Goal: Task Accomplishment & Management: Complete application form

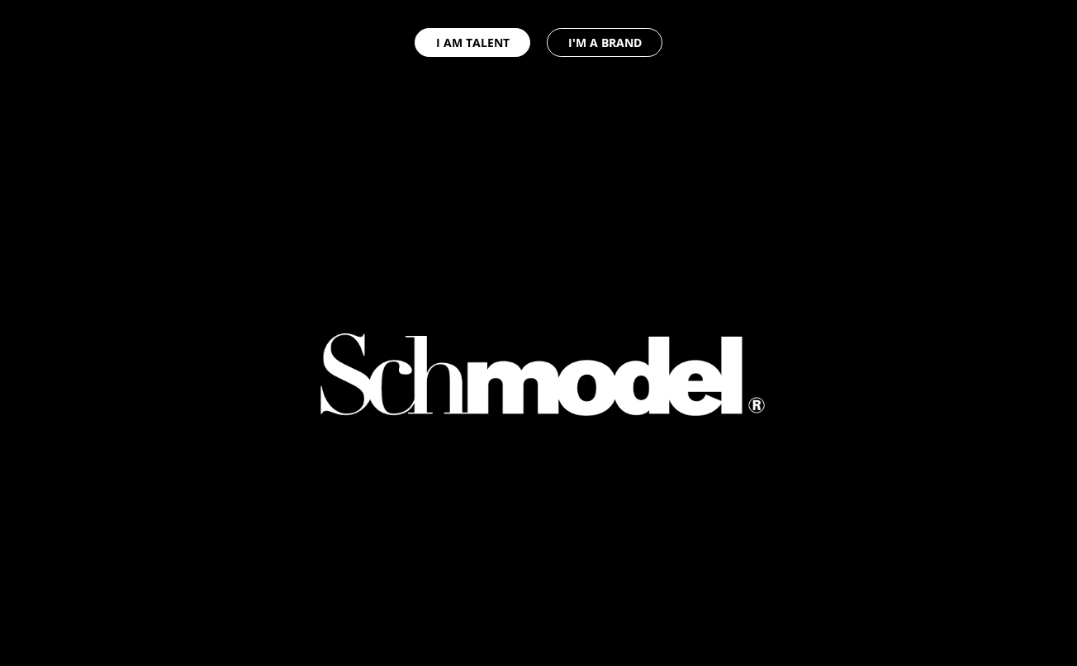
select select "GB"
type input "scrapbook"
type input "clothing"
select select "US"
type input "(717) 602-9564"
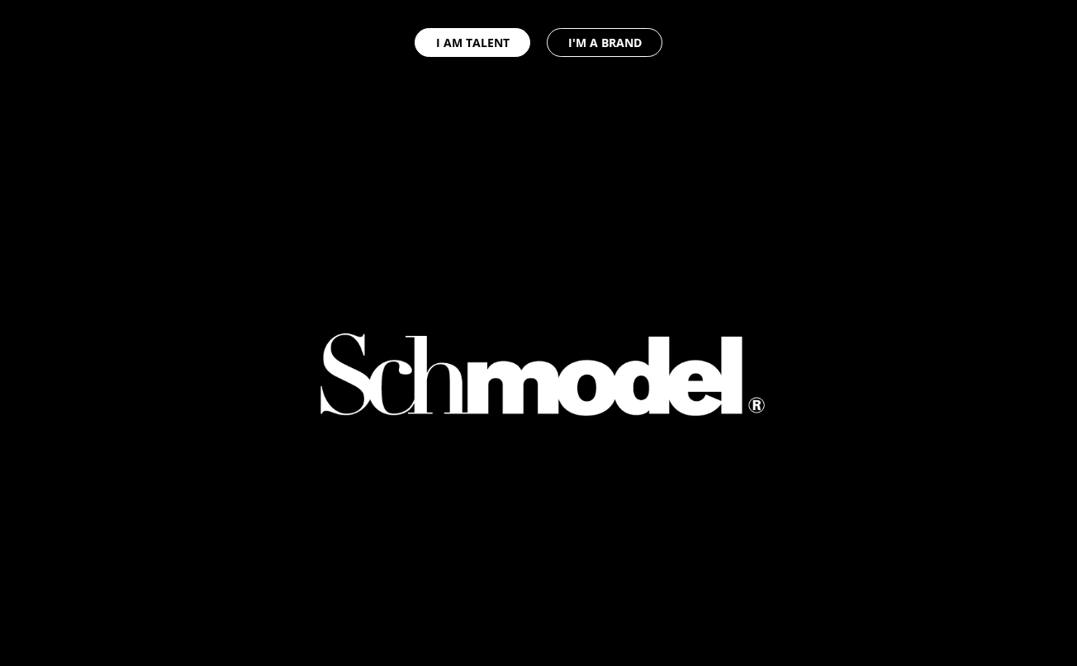
type input "orders+scrapbook@schmodel.shop"
type input "Scrapbook"
type input "OPP"
click at [513, 39] on button "I AM TALENT" at bounding box center [473, 42] width 116 height 29
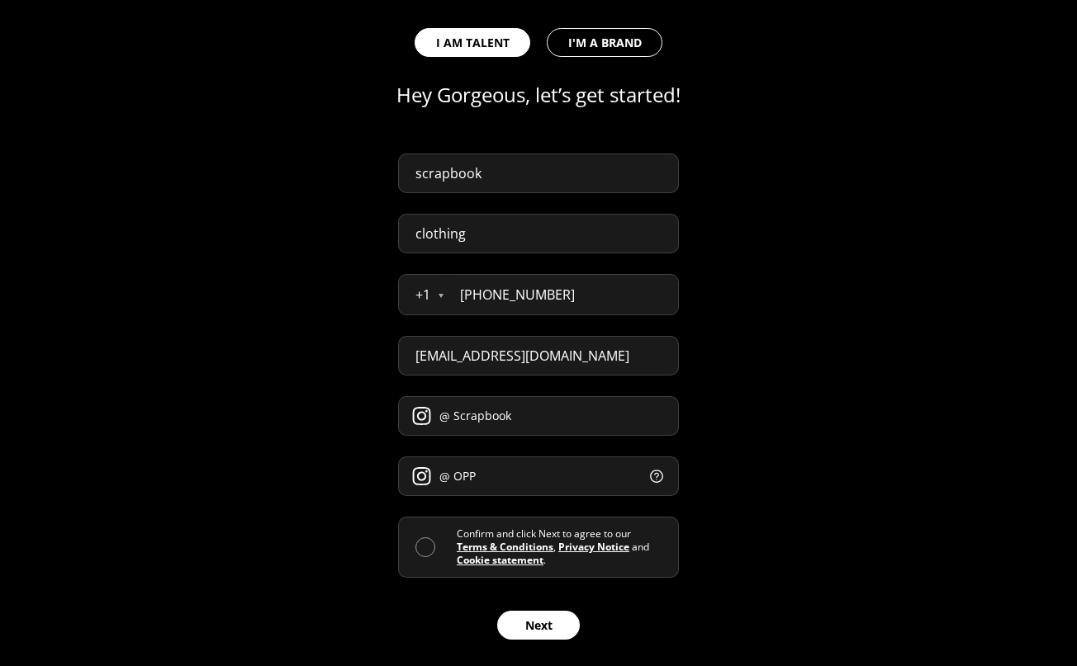
click at [424, 539] on span at bounding box center [425, 548] width 20 height 20
click at [457, 547] on input "checkbox" at bounding box center [457, 547] width 0 height 0
click at [528, 617] on button "Next" at bounding box center [538, 625] width 83 height 29
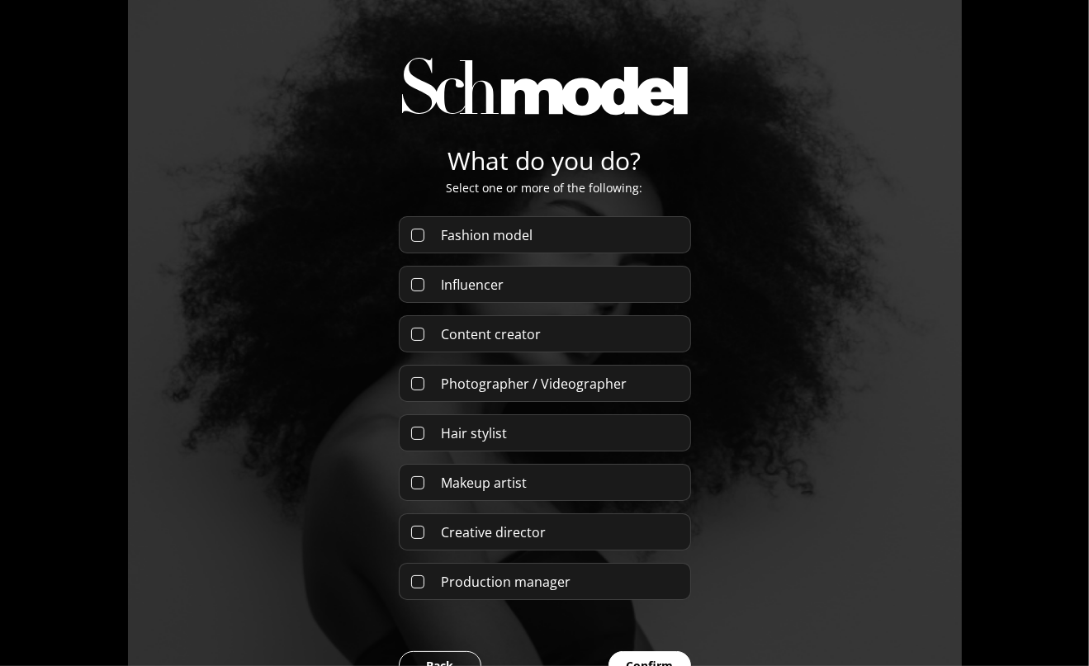
click at [512, 307] on form "Fashion model Influencer Content creator Photographer / Videographer Hair styli…" at bounding box center [545, 448] width 292 height 464
click at [510, 255] on form "Fashion model Influencer Content creator Photographer / Videographer Hair styli…" at bounding box center [545, 448] width 292 height 464
click at [511, 223] on div "Fashion model" at bounding box center [545, 234] width 292 height 37
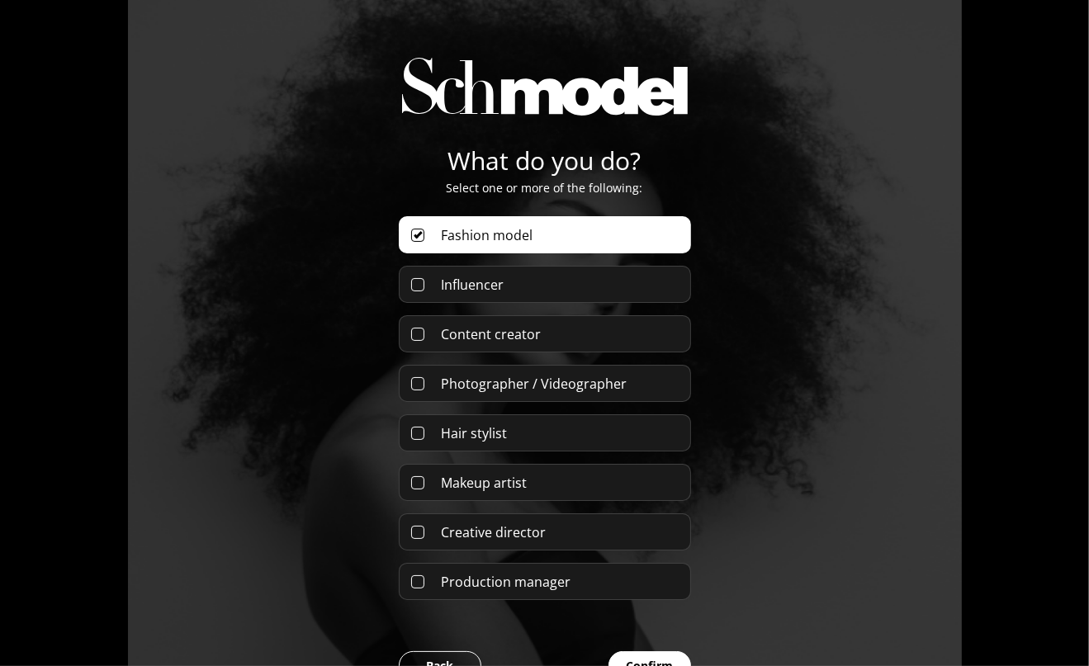
click at [509, 261] on form "Fashion model Influencer Content creator Photographer / Videographer Hair styli…" at bounding box center [545, 448] width 292 height 464
click at [506, 291] on div "Influencer" at bounding box center [545, 284] width 292 height 37
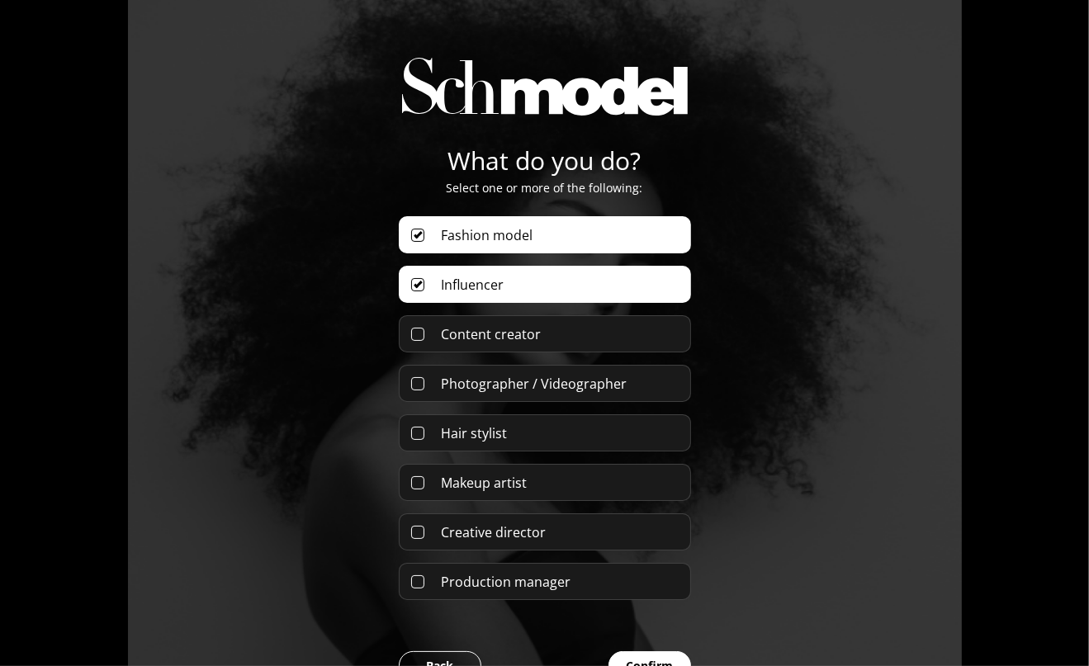
scroll to position [122, 0]
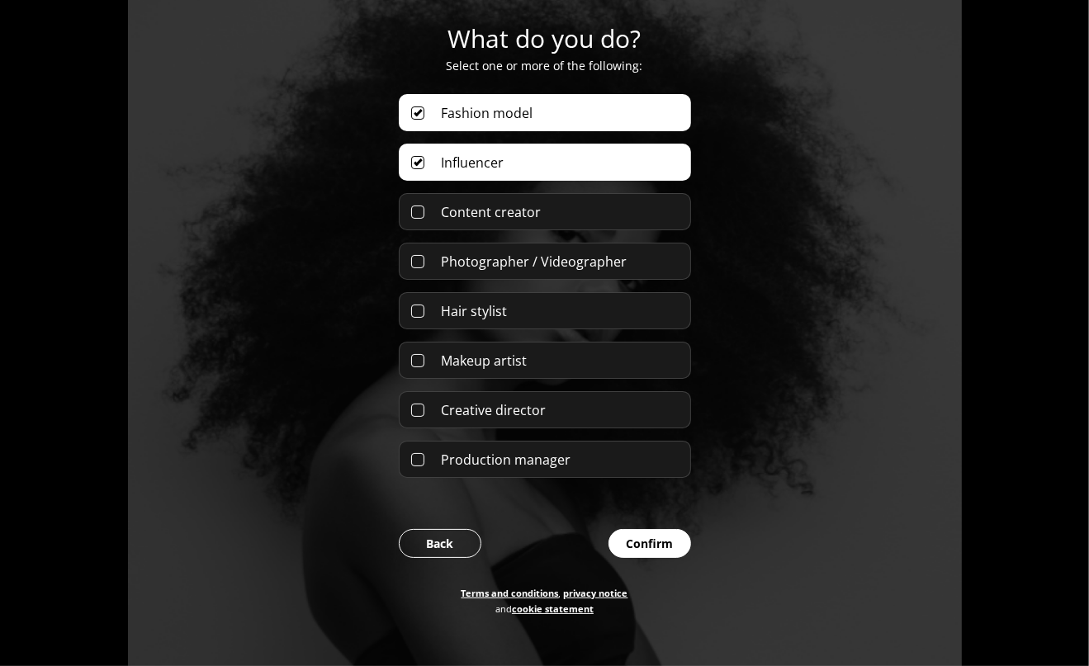
click at [637, 543] on button "Confirm" at bounding box center [650, 543] width 83 height 29
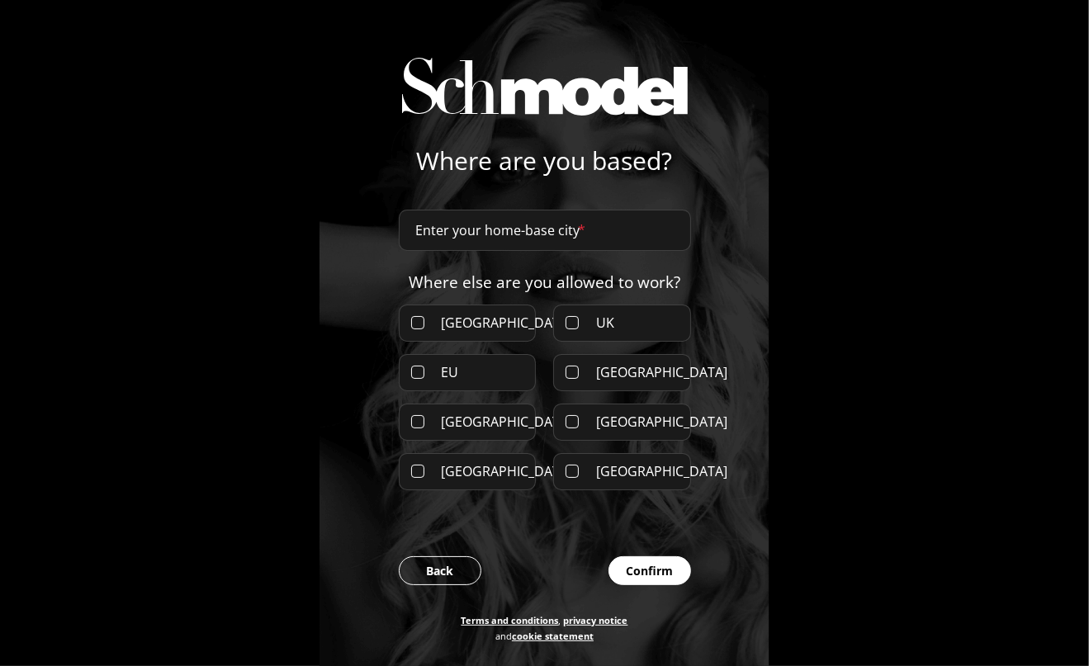
click at [576, 322] on div "UK" at bounding box center [622, 323] width 138 height 37
click at [538, 223] on input at bounding box center [545, 230] width 292 height 41
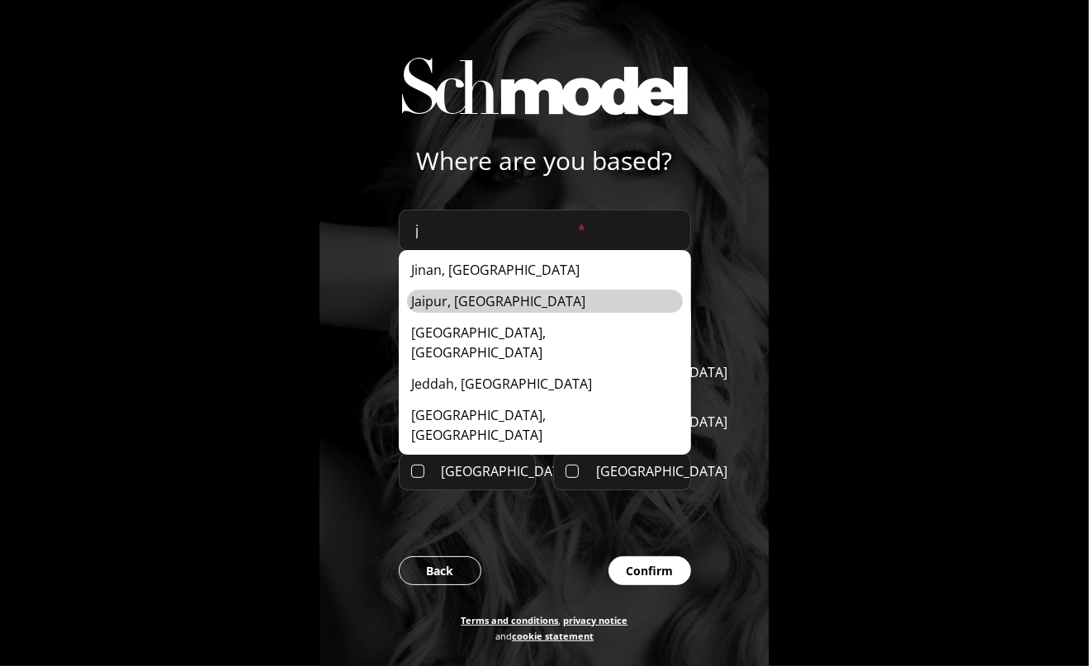
click at [490, 310] on div "Jaipur, India" at bounding box center [545, 301] width 276 height 23
type input "Jaipur, India"
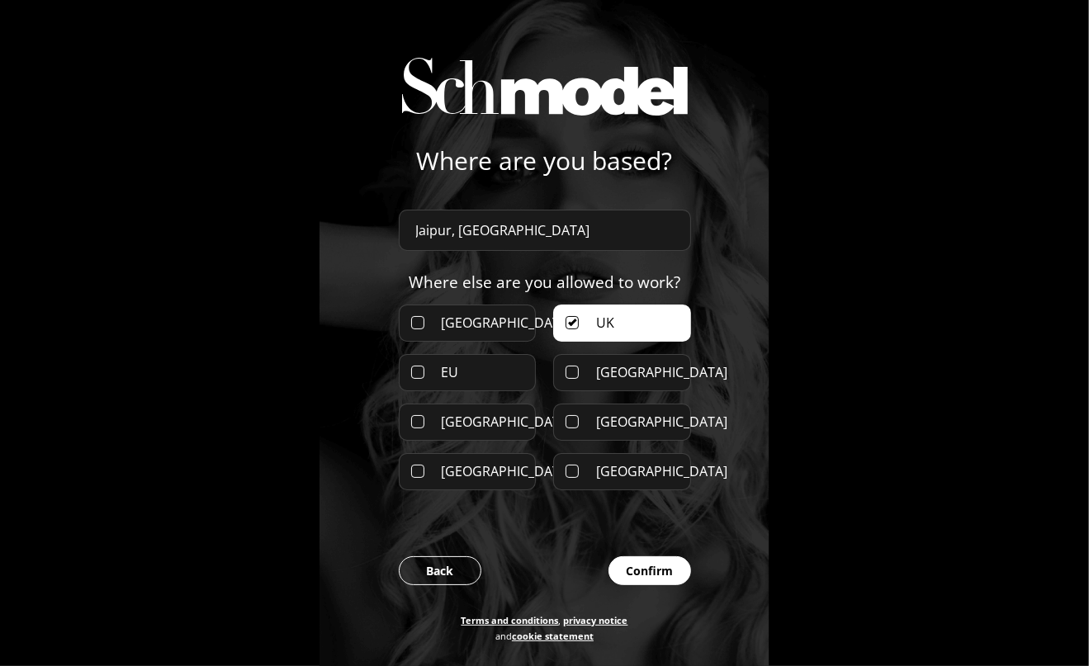
click at [643, 576] on button "Confirm" at bounding box center [650, 571] width 83 height 29
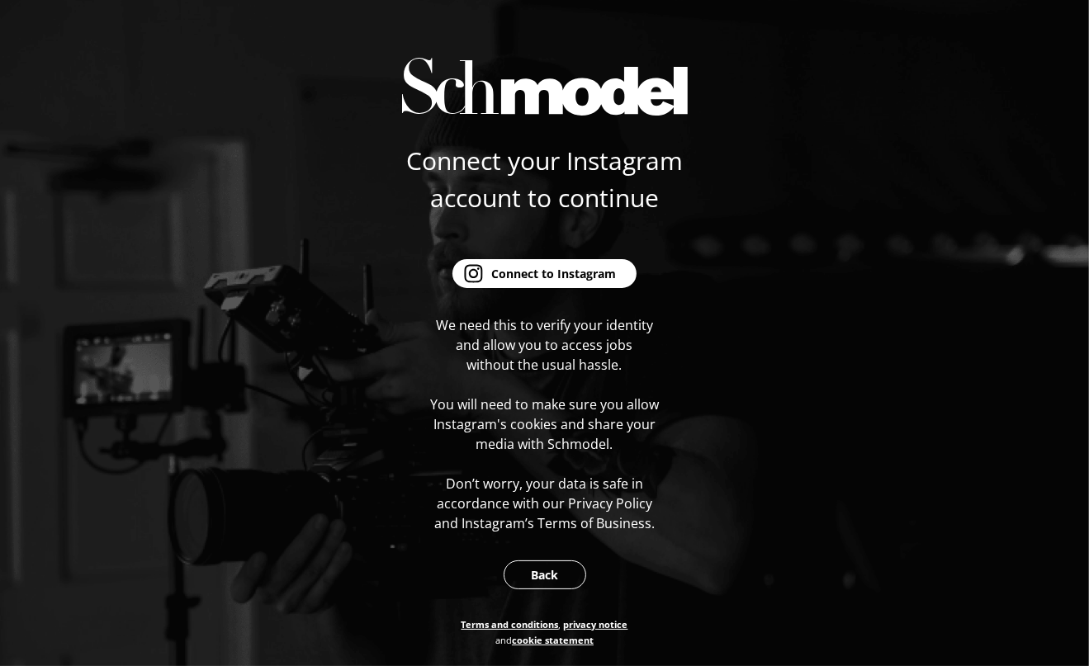
click at [545, 274] on div "Connect to Instagram" at bounding box center [553, 273] width 125 height 17
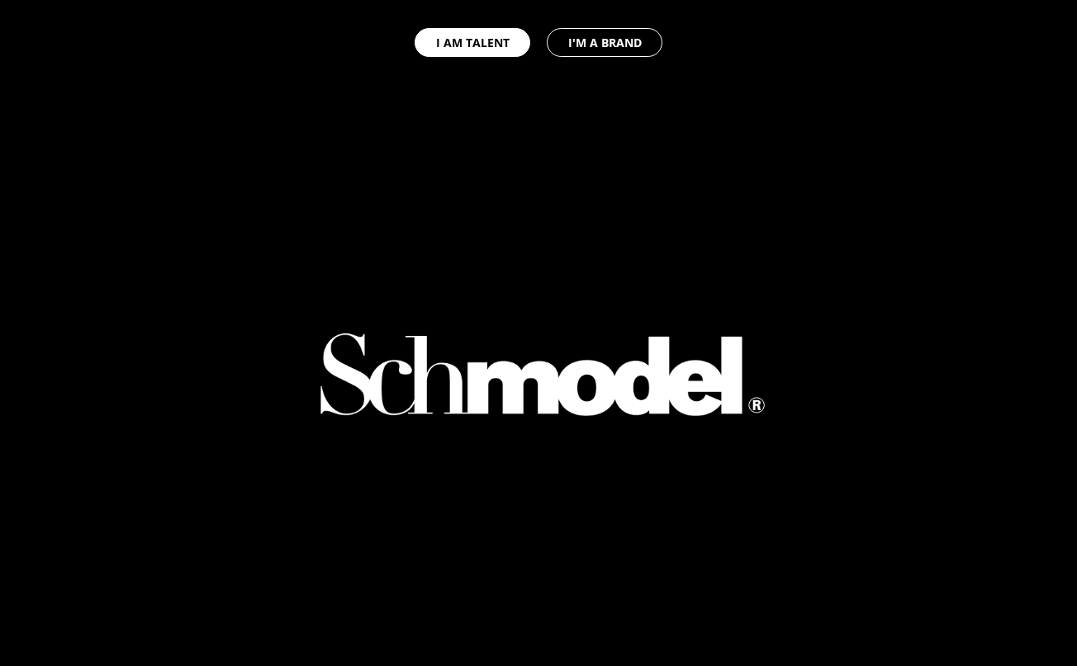
select select "GB"
type input "scrapbook"
type input "clothing"
select select "US"
type input "(717) 602-9564"
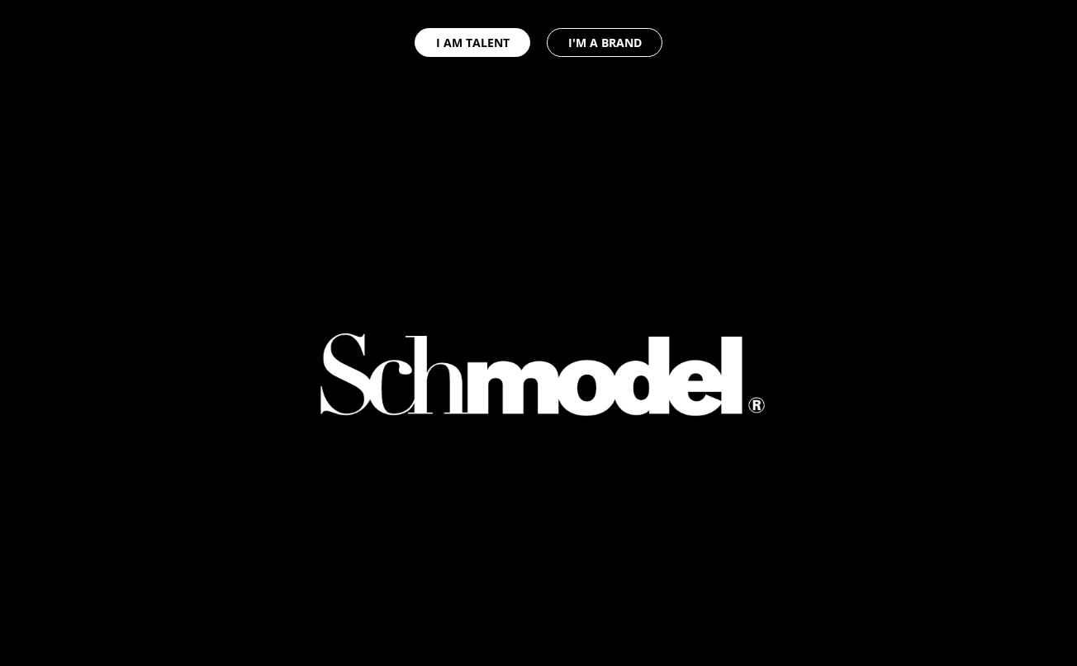
type input "orders+scrapbook@schmodel.shop"
type input "Scrapbook"
type input "OPP"
click at [489, 44] on button "I AM TALENT" at bounding box center [473, 42] width 116 height 29
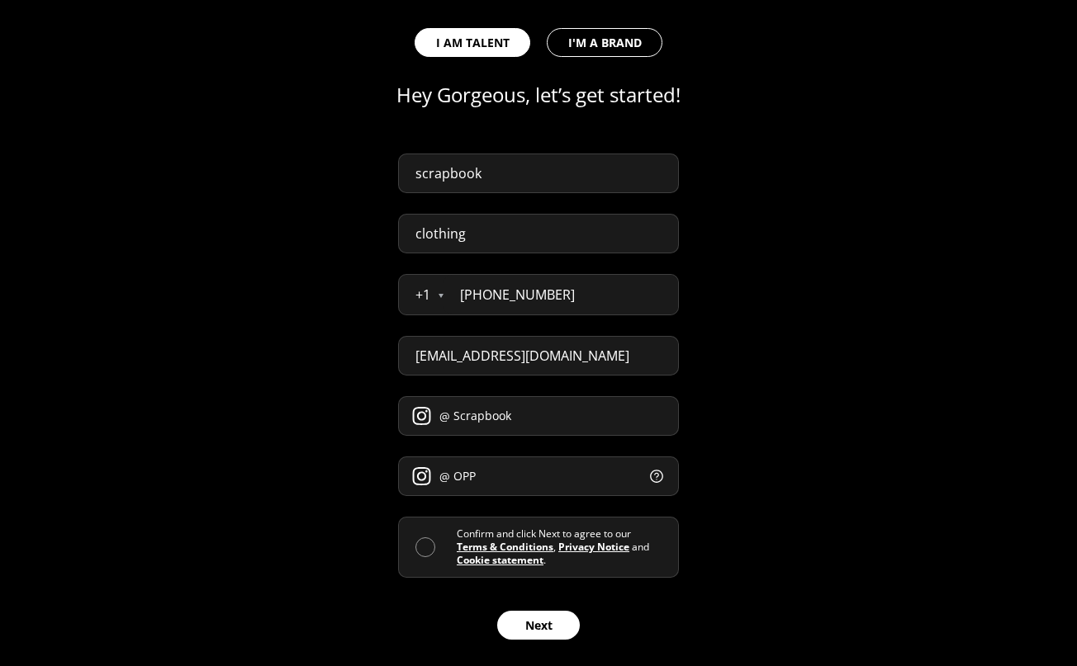
click at [423, 553] on span at bounding box center [425, 548] width 20 height 20
click at [457, 547] on input "checkbox" at bounding box center [457, 547] width 0 height 0
click at [526, 640] on div "scrapbook clothing + 1 Åland Islands Albania Andorra Argentina Australia Austri…" at bounding box center [538, 400] width 1077 height 533
click at [543, 619] on button "Next" at bounding box center [538, 625] width 83 height 29
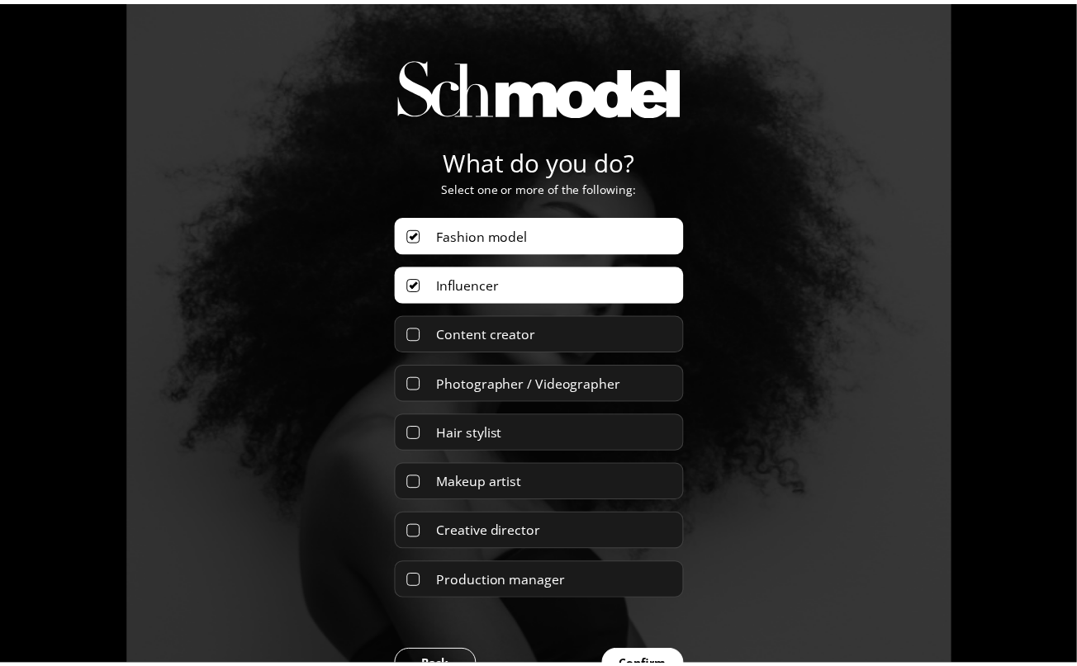
scroll to position [122, 0]
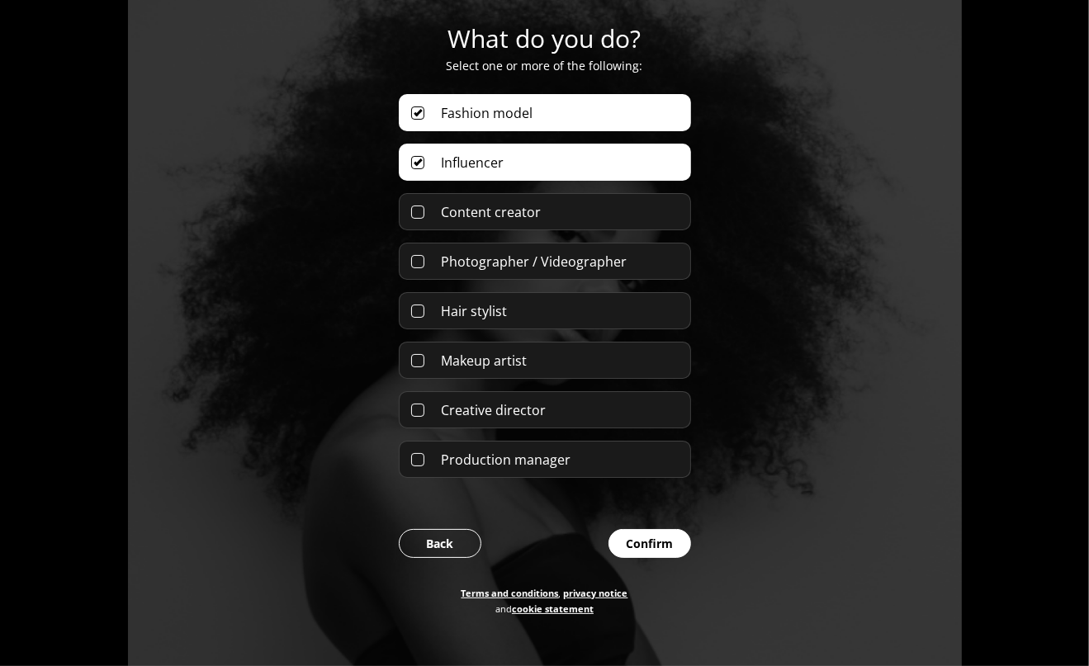
click at [441, 534] on button "Back" at bounding box center [440, 543] width 83 height 29
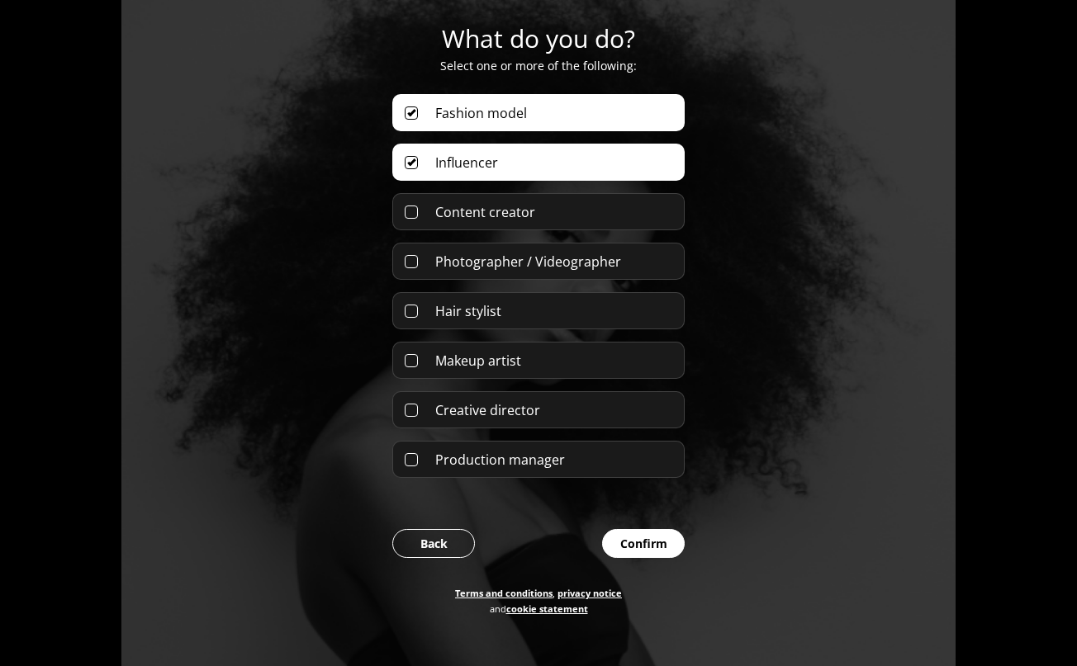
select select "US"
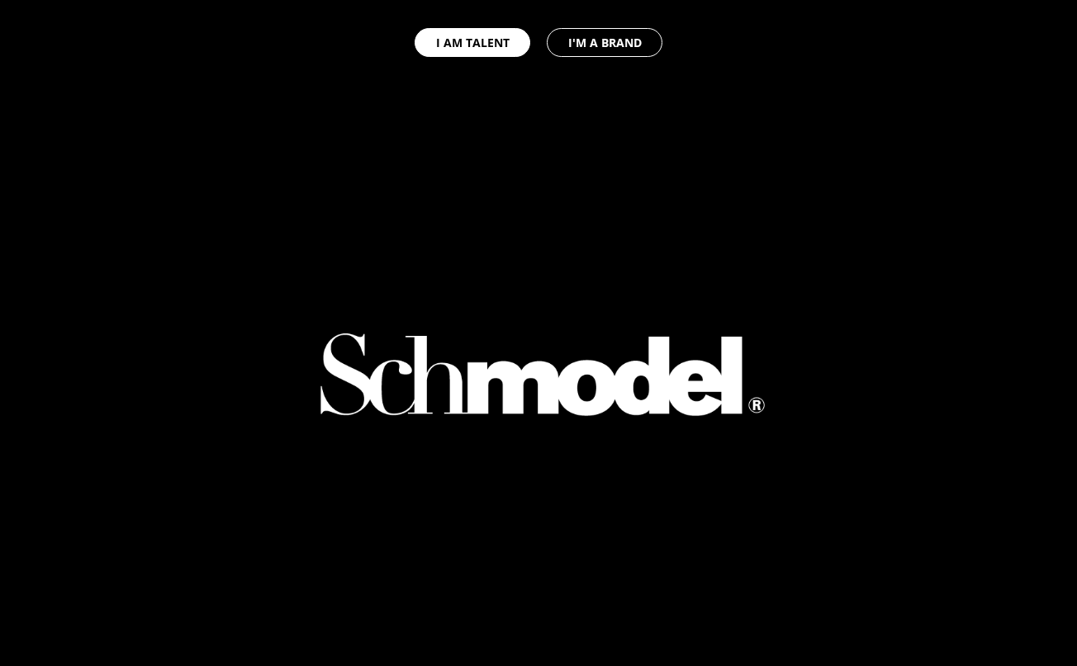
click at [492, 47] on button "I AM TALENT" at bounding box center [473, 42] width 116 height 29
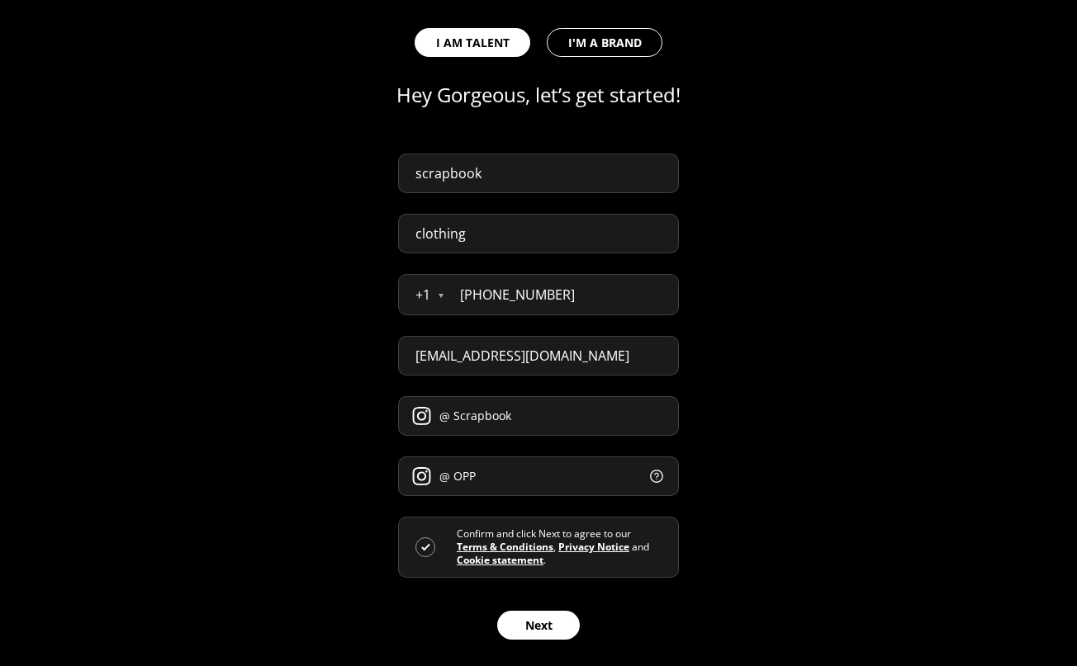
click at [527, 355] on input "orders+scrapbook@schmodel.shop" at bounding box center [538, 356] width 281 height 40
type input "orders+scrapbooktest@schmodel.shop"
click at [549, 161] on input "scrapbook" at bounding box center [538, 174] width 281 height 40
type input "scrapbooktest"
click at [531, 611] on button "Next" at bounding box center [538, 625] width 83 height 29
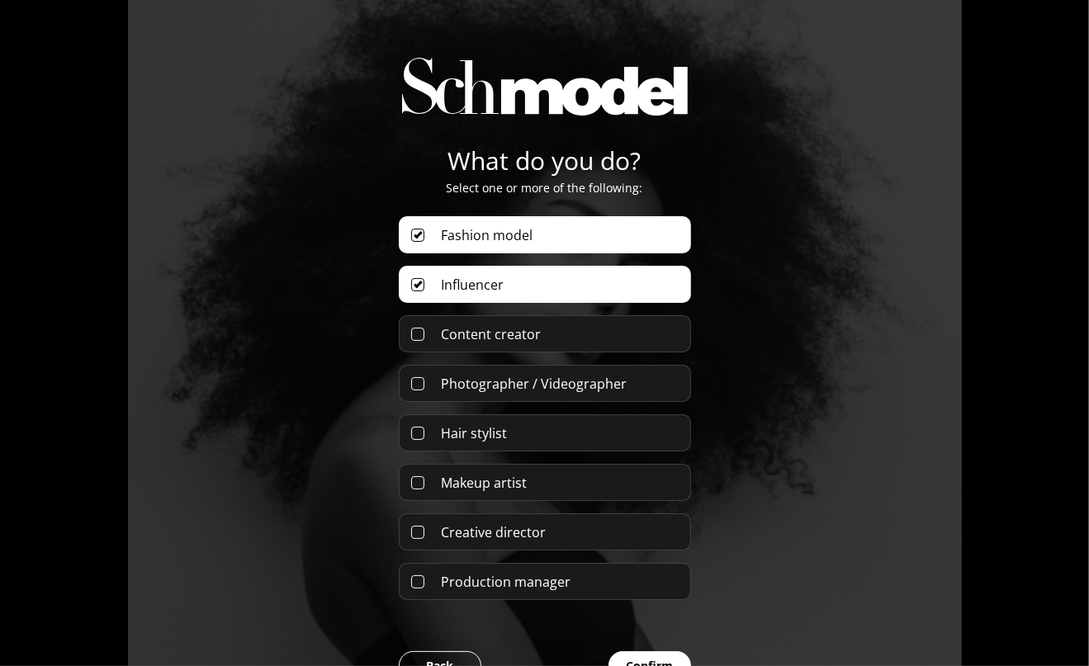
click at [639, 655] on button "Confirm" at bounding box center [650, 666] width 83 height 29
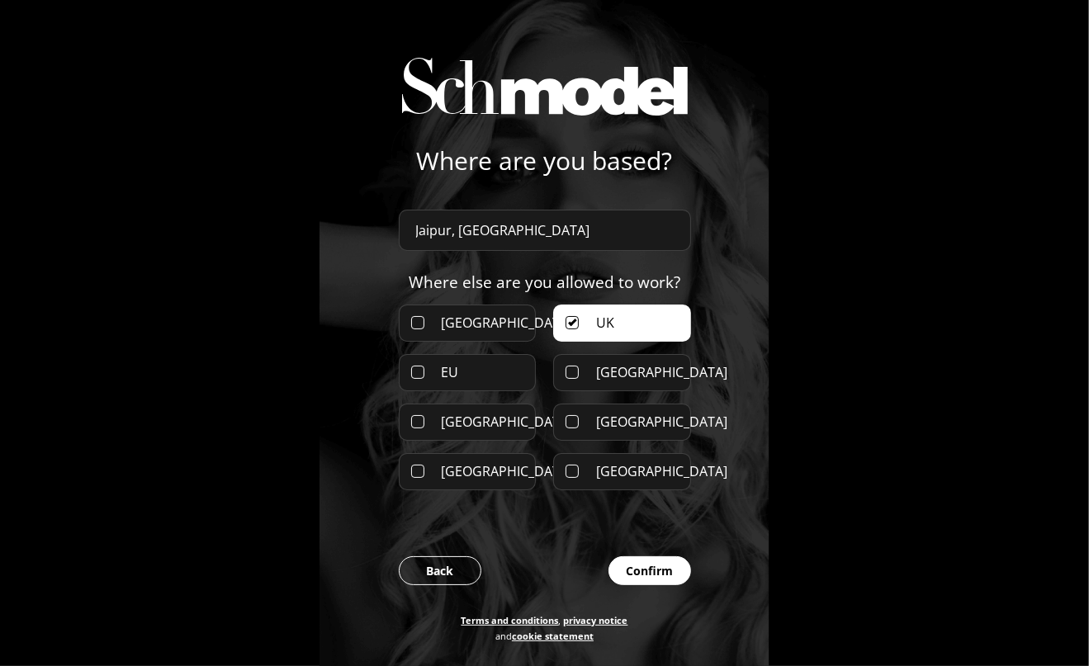
click at [623, 567] on button "Confirm" at bounding box center [650, 571] width 83 height 29
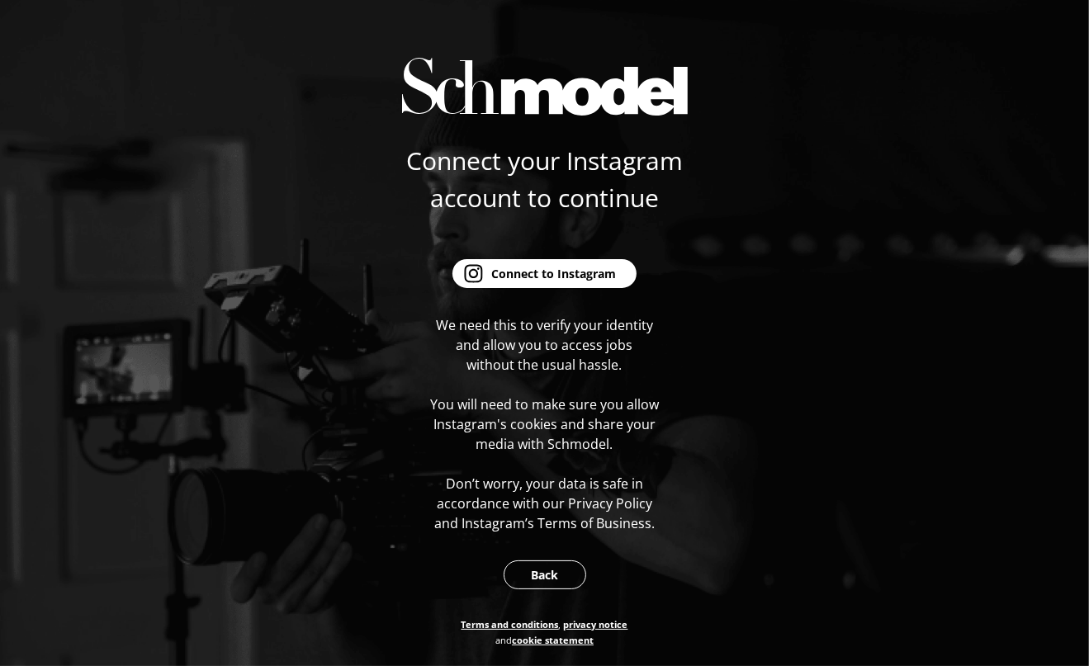
click at [536, 271] on div "Connect to Instagram" at bounding box center [553, 273] width 125 height 17
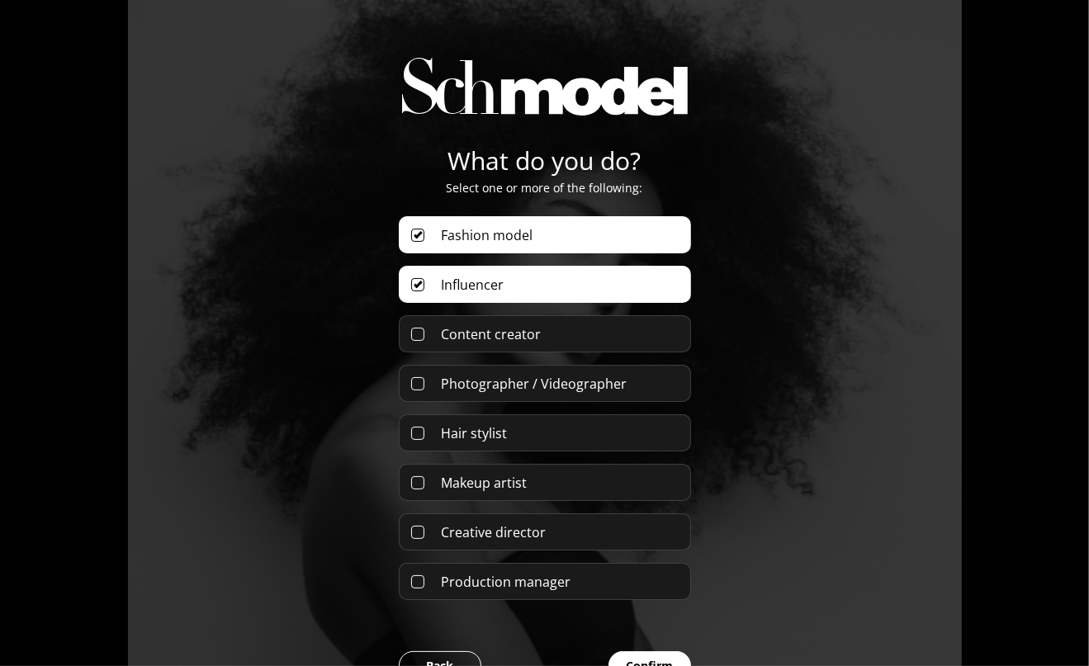
select select "US"
click at [443, 661] on button "Back" at bounding box center [440, 666] width 83 height 29
select select "US"
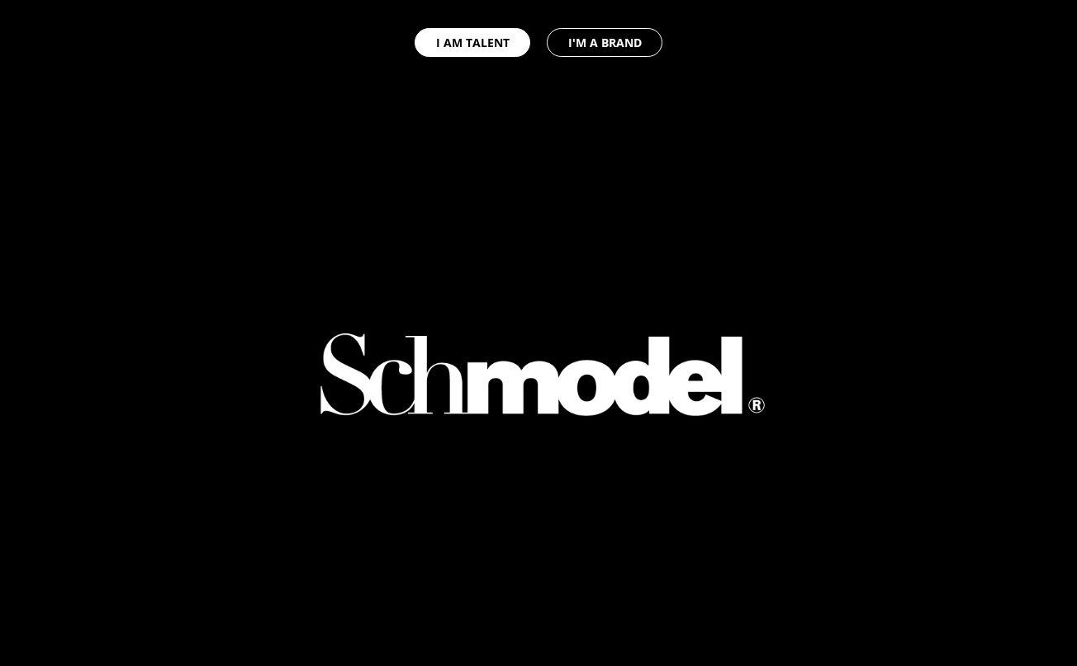
click at [466, 21] on div "I AM TALENT I'M A BRAND" at bounding box center [538, 42] width 1077 height 85
click at [469, 31] on button "I AM TALENT" at bounding box center [473, 42] width 116 height 29
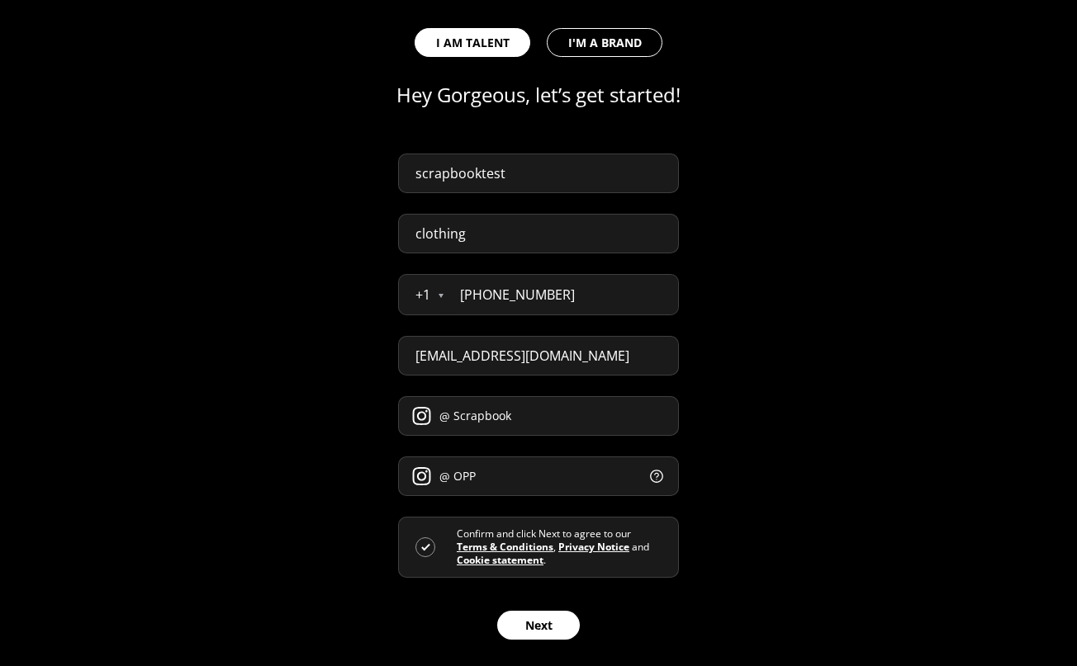
click at [532, 620] on button "Next" at bounding box center [538, 625] width 83 height 29
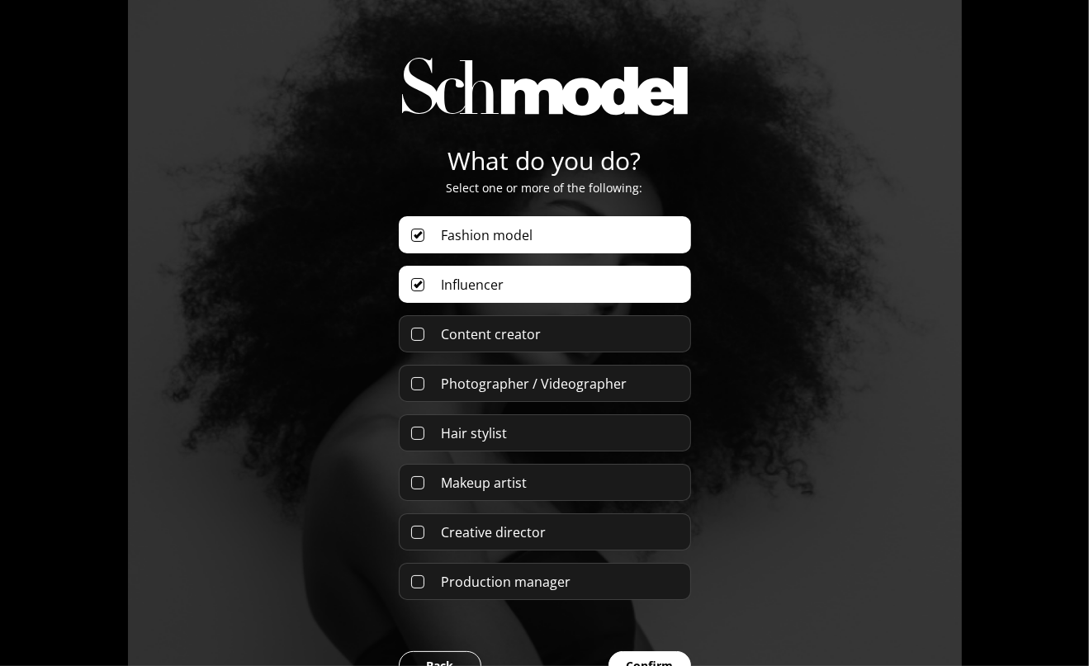
click at [647, 665] on button "Confirm" at bounding box center [650, 666] width 83 height 29
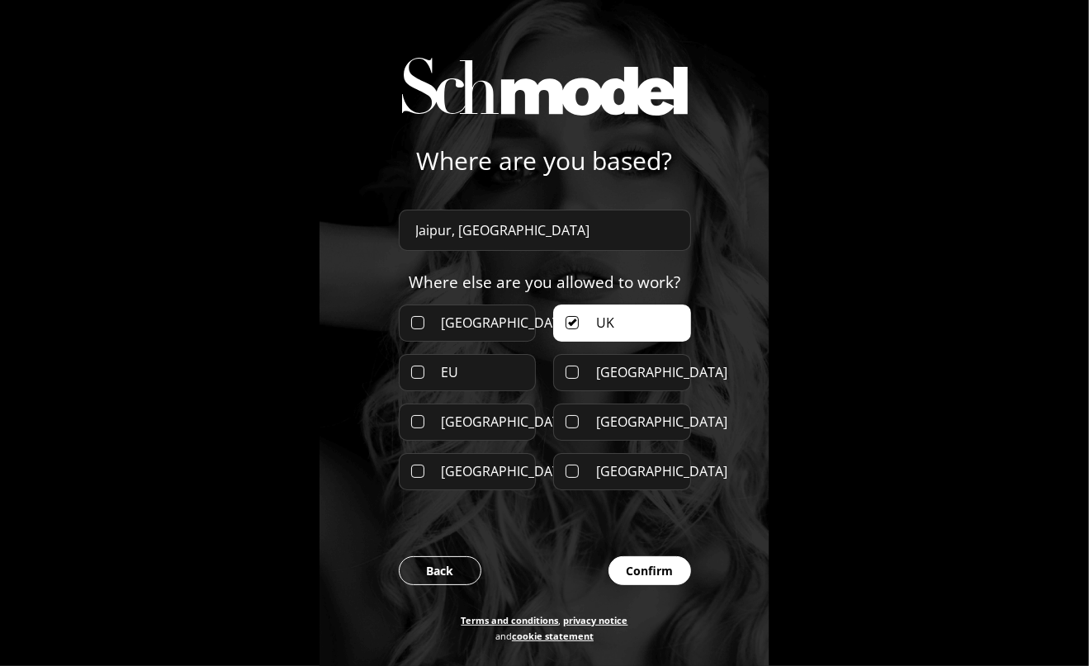
click at [648, 563] on button "Confirm" at bounding box center [650, 571] width 83 height 29
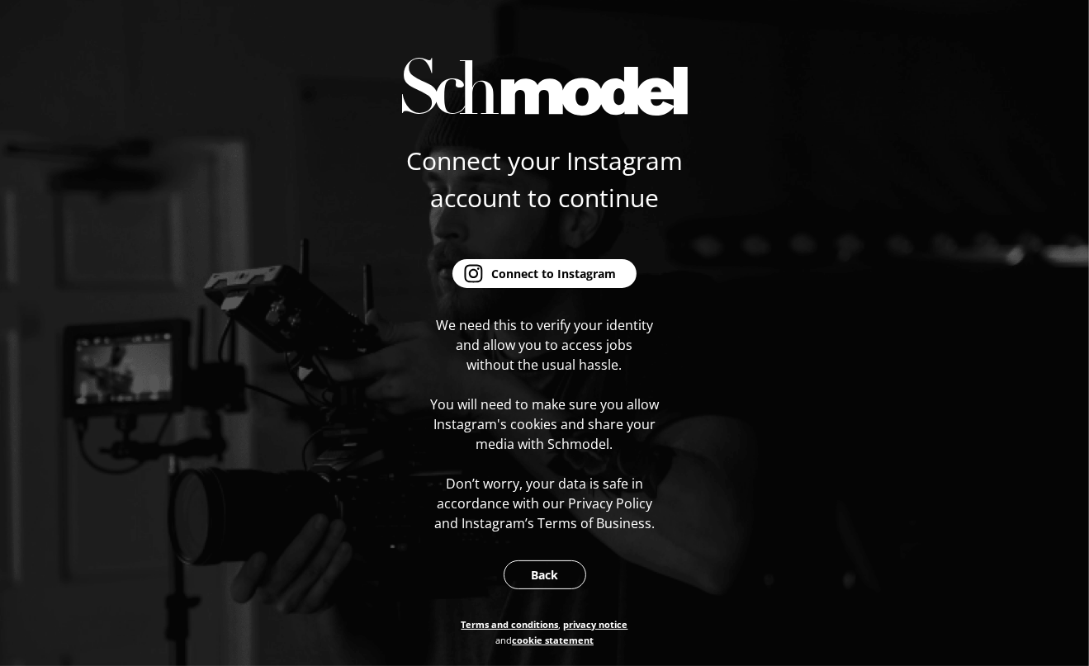
click at [599, 270] on div "Connect to Instagram" at bounding box center [553, 273] width 125 height 17
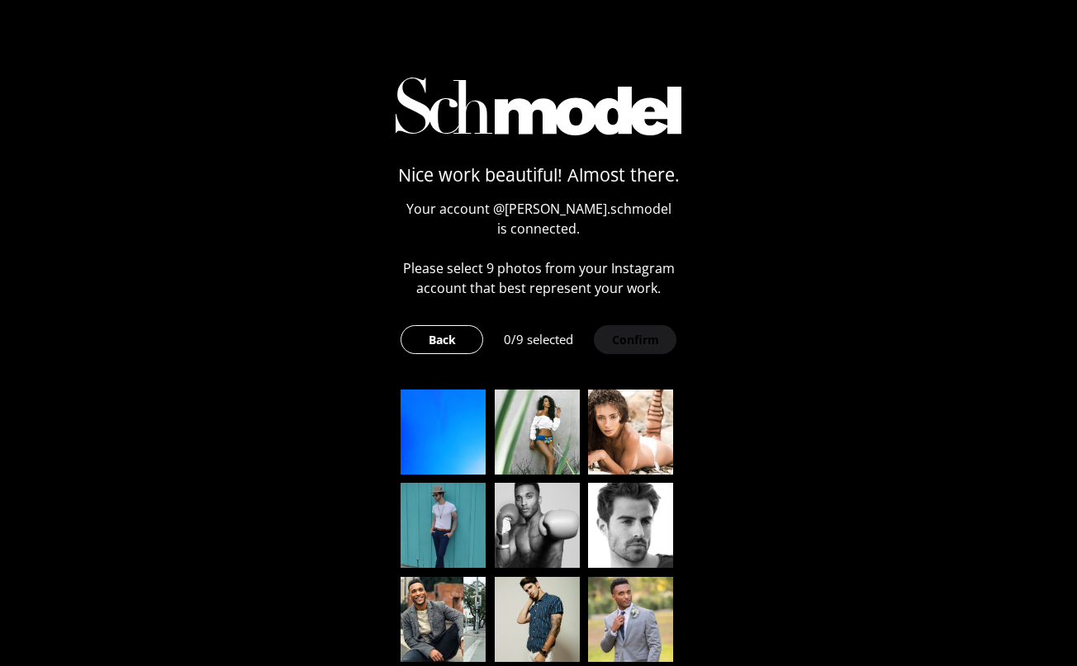
click at [530, 434] on img at bounding box center [537, 432] width 85 height 85
click at [654, 443] on img at bounding box center [630, 432] width 85 height 85
click at [628, 500] on img at bounding box center [630, 525] width 85 height 85
click at [496, 525] on img at bounding box center [537, 525] width 85 height 85
click at [430, 509] on img at bounding box center [442, 525] width 85 height 85
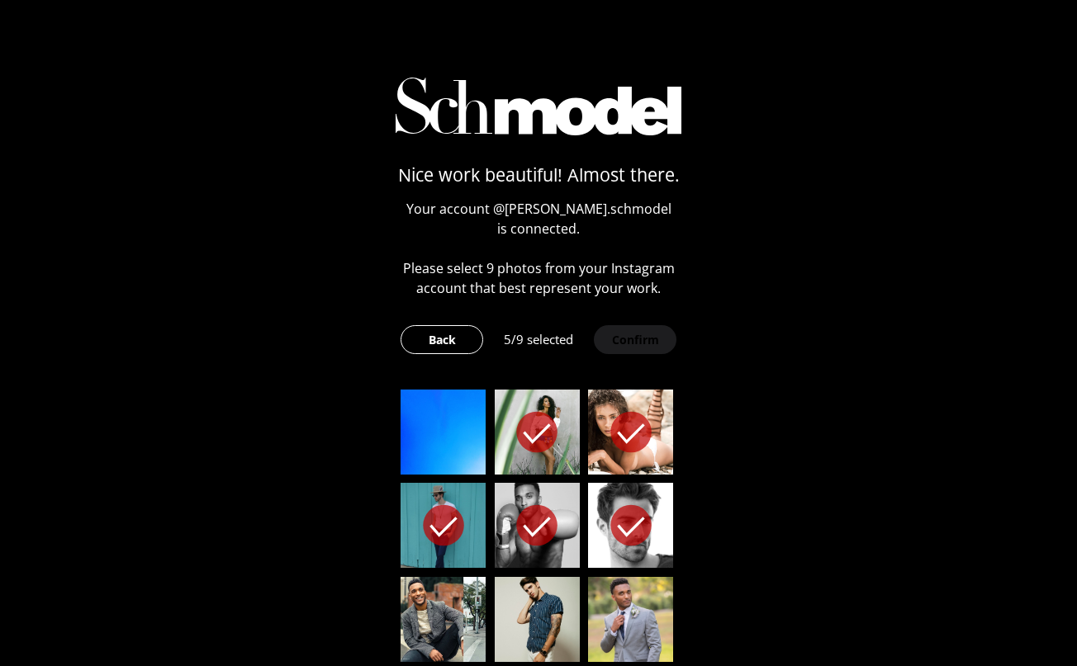
click at [433, 631] on img at bounding box center [442, 619] width 85 height 85
click at [562, 615] on img at bounding box center [537, 619] width 85 height 85
click at [626, 618] on img at bounding box center [630, 619] width 85 height 85
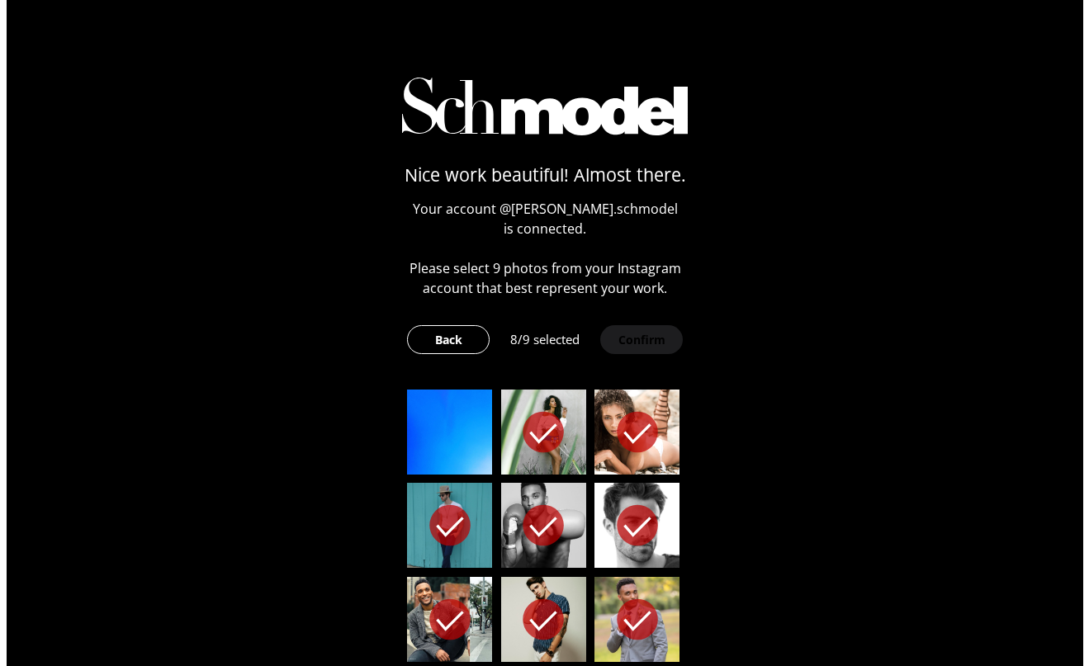
scroll to position [449, 0]
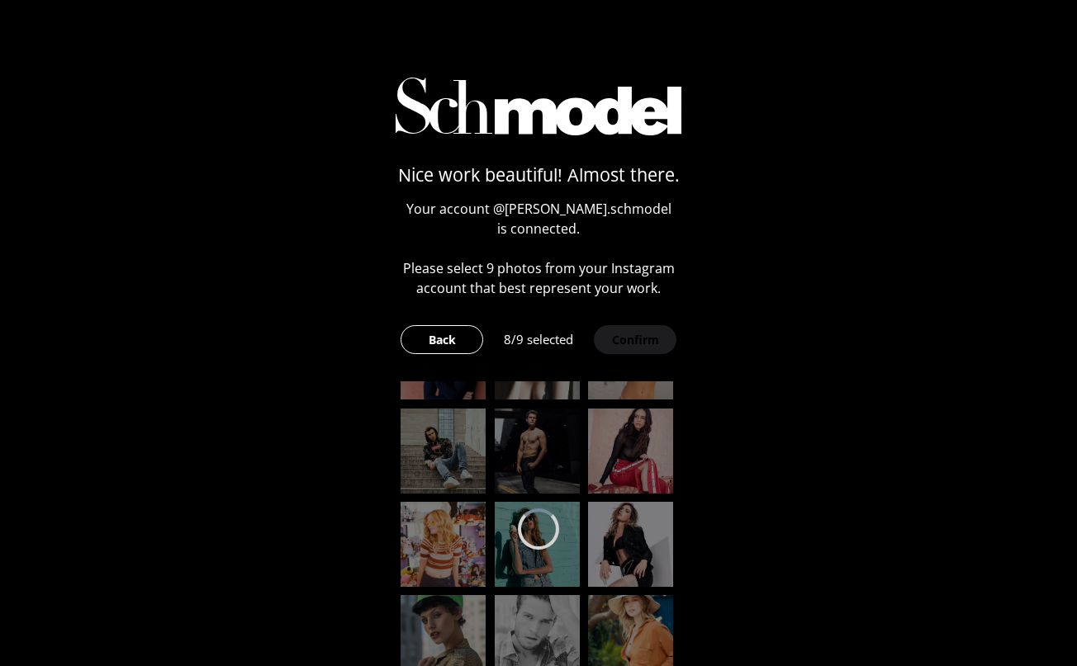
click at [608, 415] on div at bounding box center [538, 529] width 292 height 296
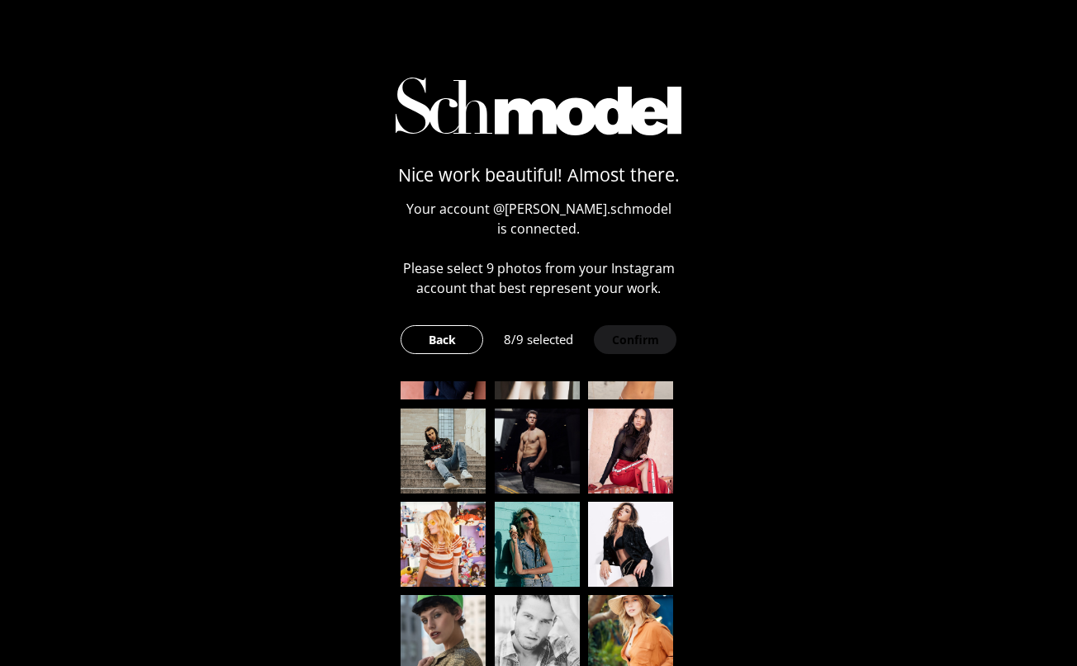
click at [617, 417] on img at bounding box center [630, 451] width 85 height 85
click at [638, 340] on button "Confirm" at bounding box center [635, 339] width 83 height 29
click at [645, 334] on button "Confirm" at bounding box center [635, 339] width 83 height 29
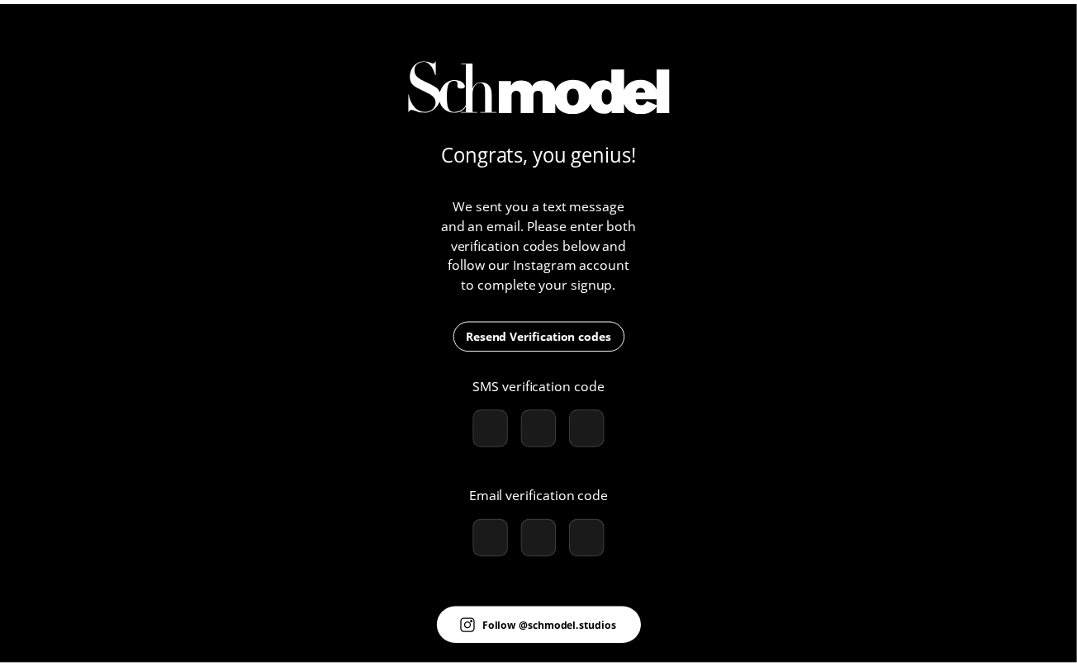
scroll to position [103, 0]
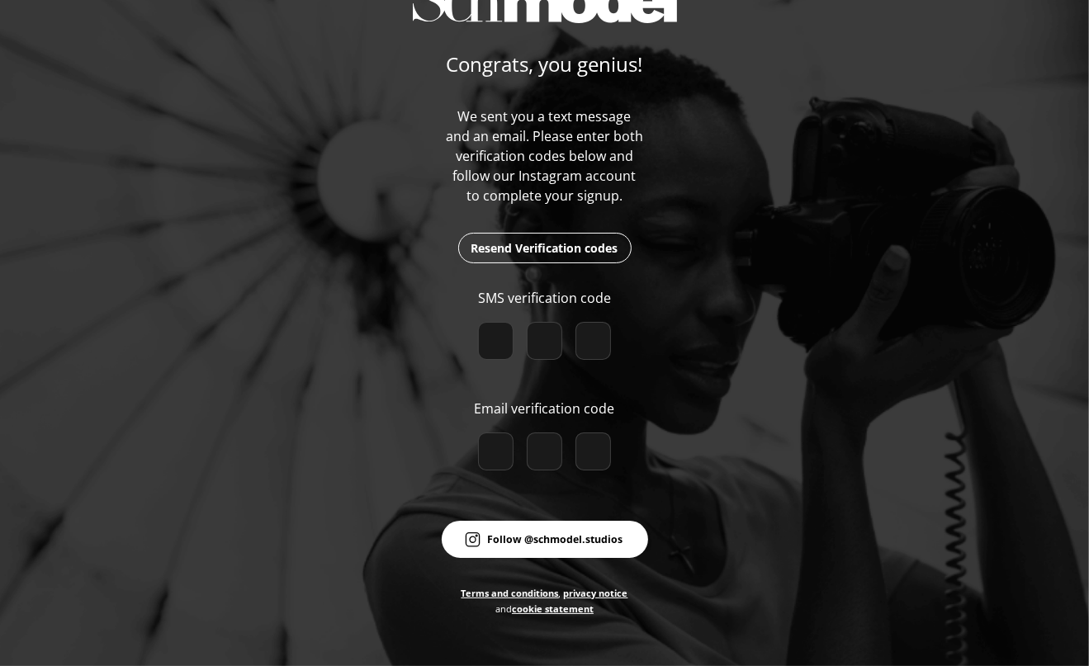
click at [485, 450] on input "number" at bounding box center [496, 452] width 36 height 38
type input "1"
type input "2"
type input "4"
checkbox input "true"
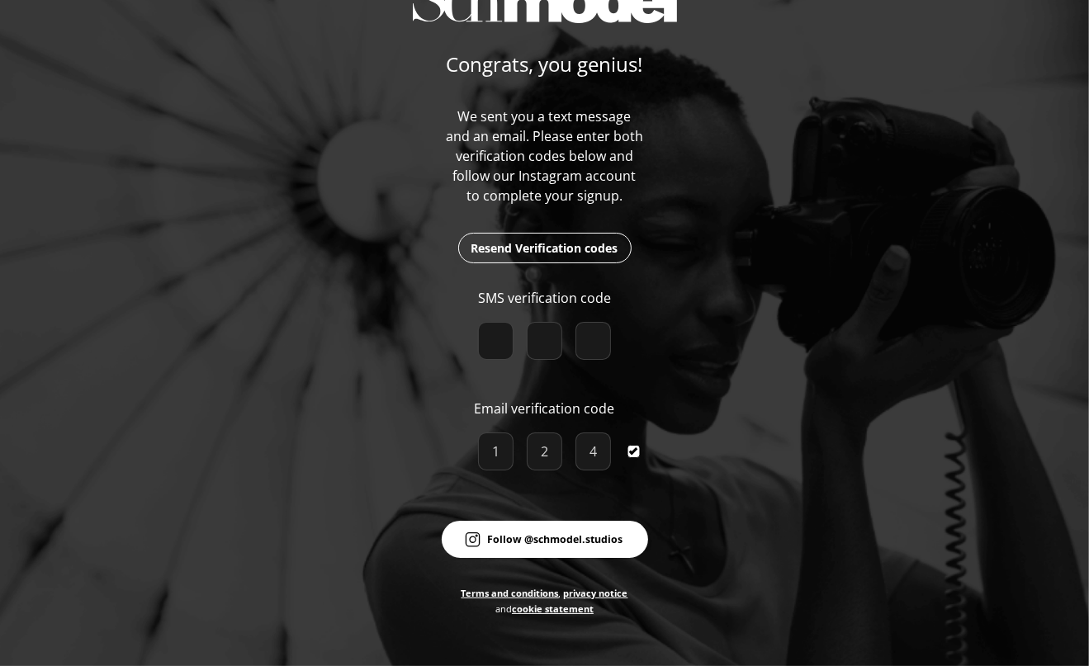
click at [486, 345] on input "number" at bounding box center [496, 341] width 36 height 38
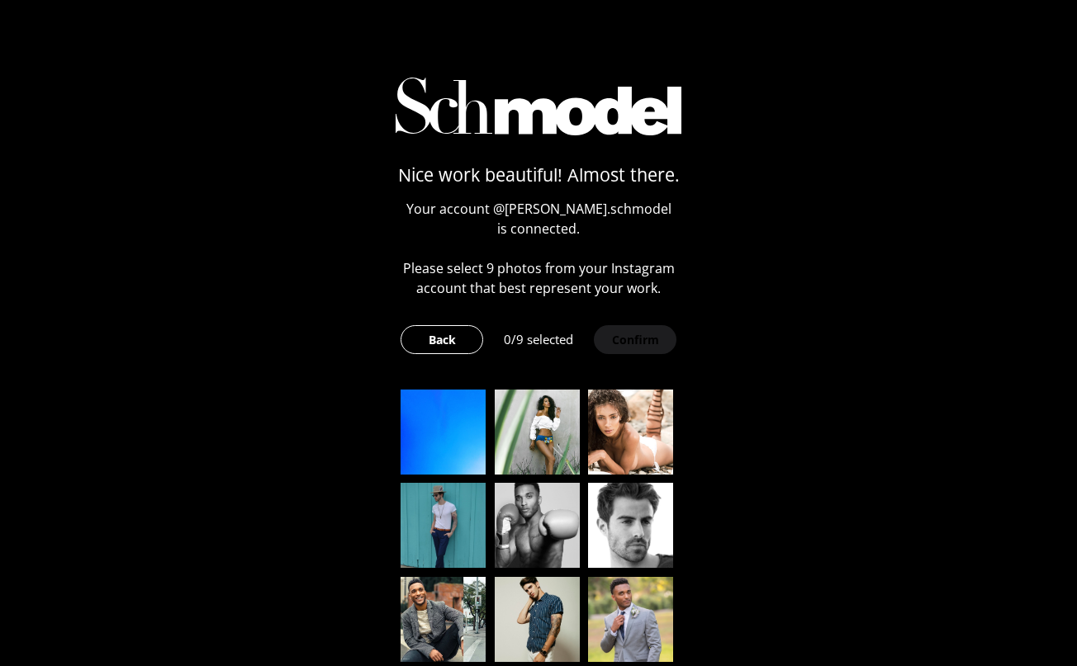
click at [536, 435] on img at bounding box center [537, 432] width 85 height 85
click at [624, 436] on img at bounding box center [630, 432] width 85 height 85
click at [617, 533] on img at bounding box center [630, 525] width 85 height 85
click at [519, 536] on img at bounding box center [537, 525] width 85 height 85
click at [417, 520] on img at bounding box center [442, 525] width 85 height 85
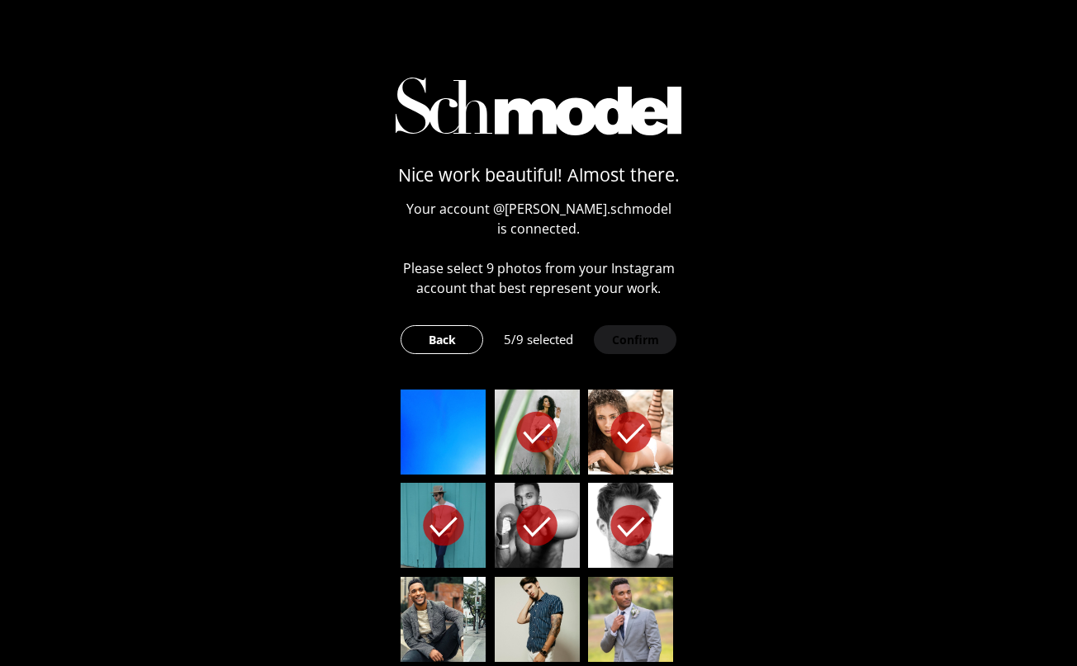
click at [410, 648] on img at bounding box center [442, 619] width 85 height 85
click at [523, 627] on img at bounding box center [537, 619] width 85 height 85
click at [595, 624] on img at bounding box center [630, 619] width 85 height 85
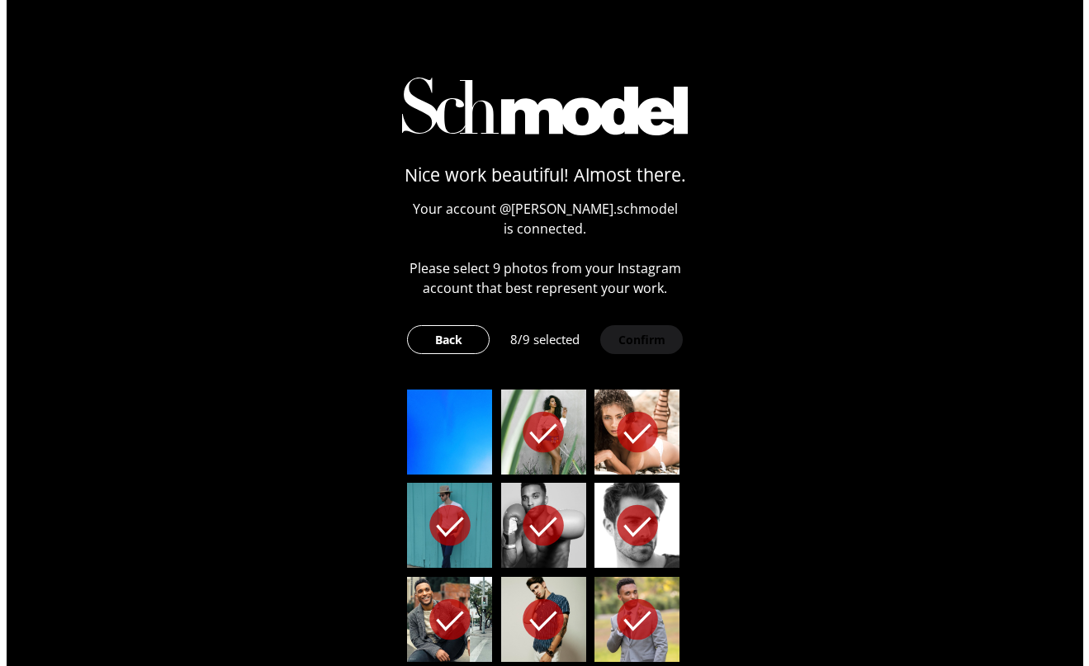
scroll to position [413, 0]
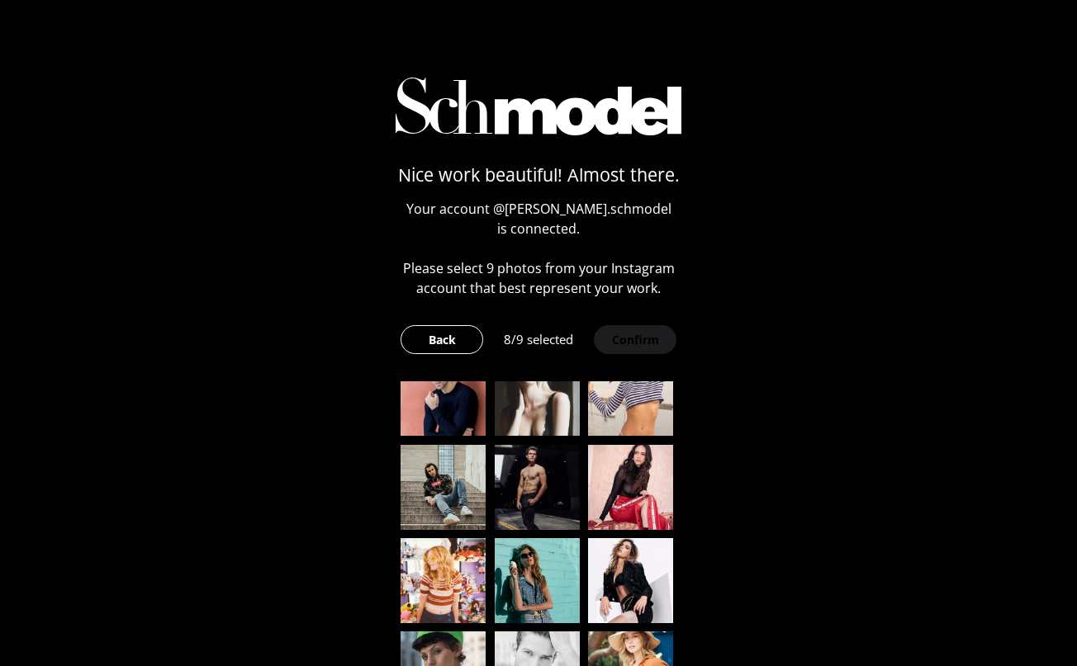
click at [618, 508] on img at bounding box center [630, 487] width 85 height 85
click at [636, 352] on button "Confirm" at bounding box center [635, 339] width 83 height 29
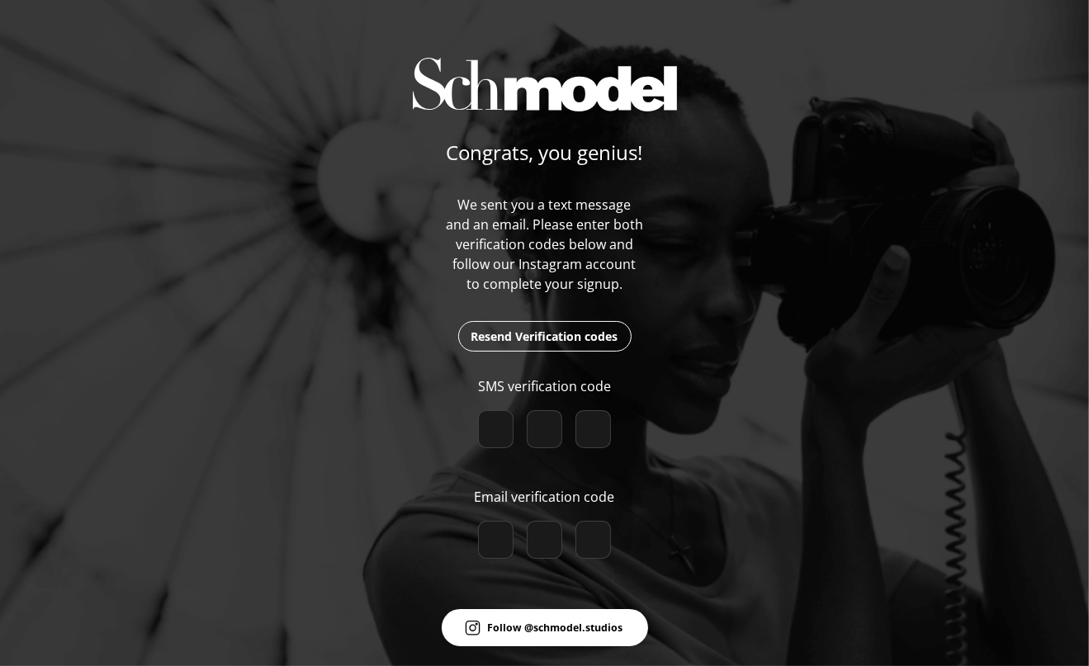
type input "9"
type input "6"
type input "7"
checkbox input "true"
click at [478, 546] on input "number" at bounding box center [496, 540] width 36 height 38
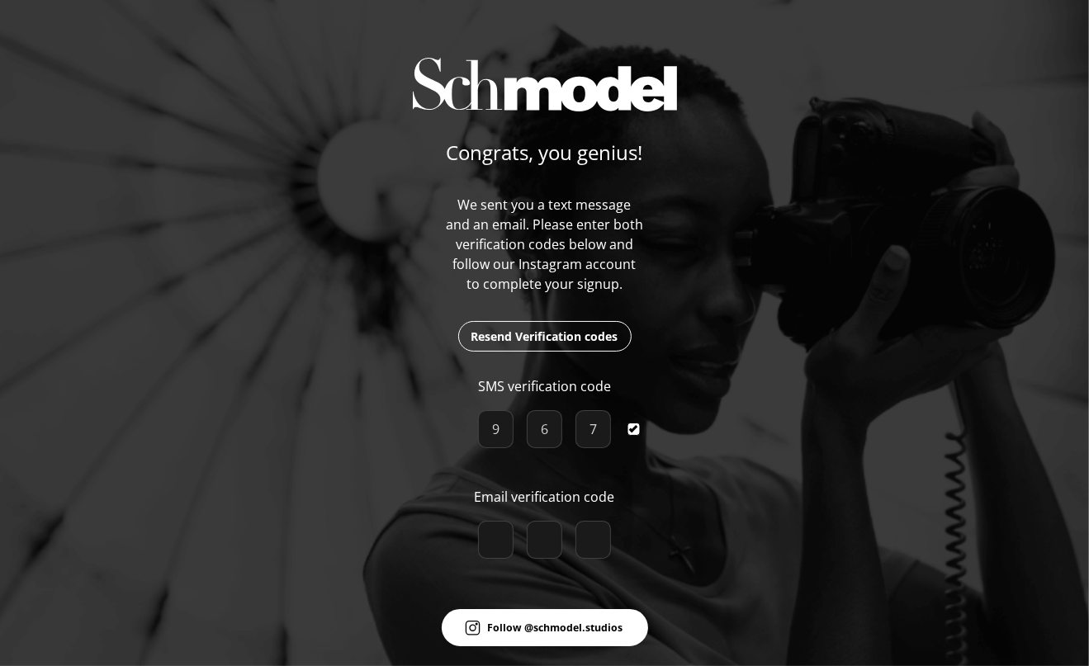
type input "8"
type input "0"
checkbox input "true"
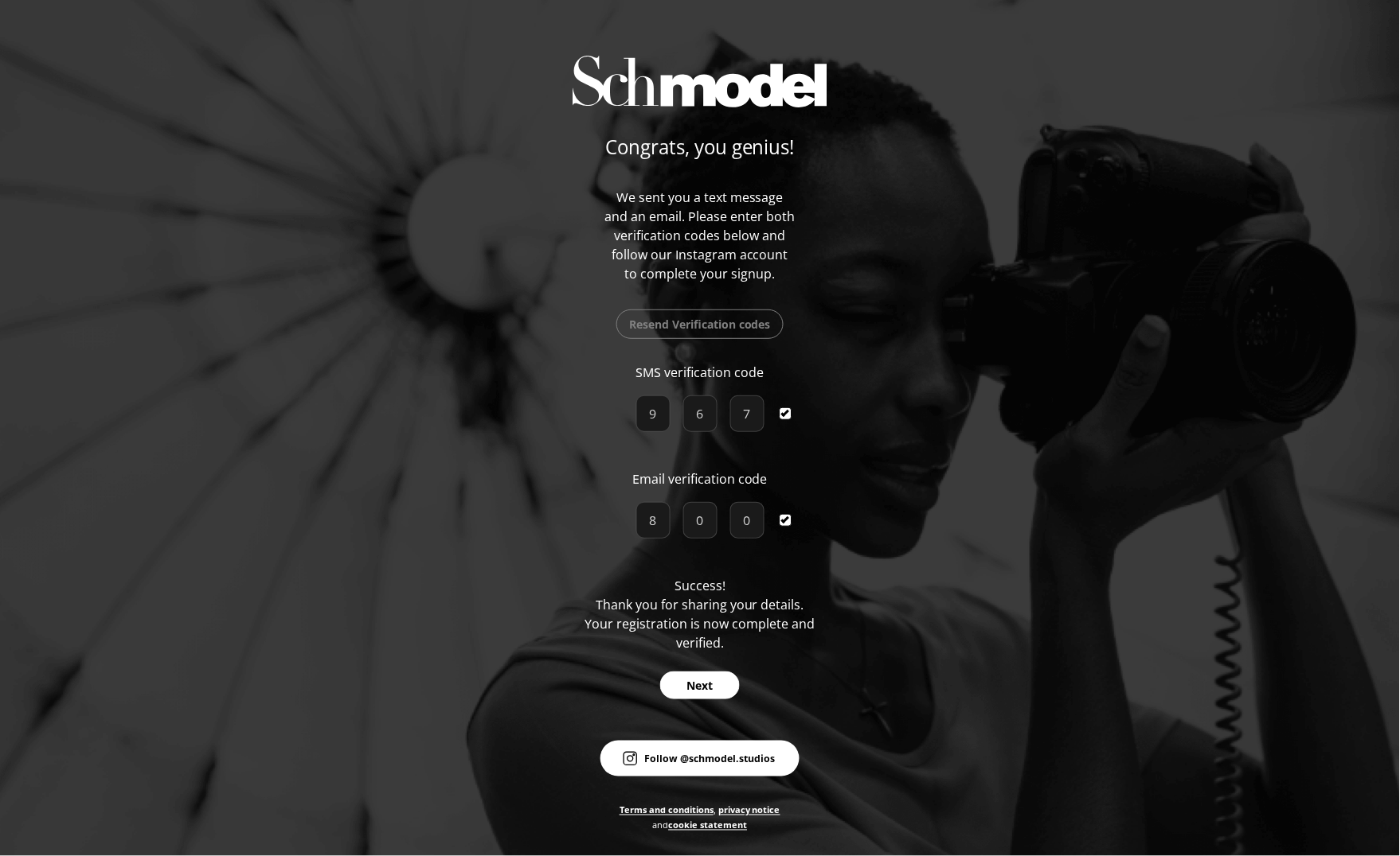
click at [701, 642] on button "Next" at bounding box center [700, 685] width 80 height 28
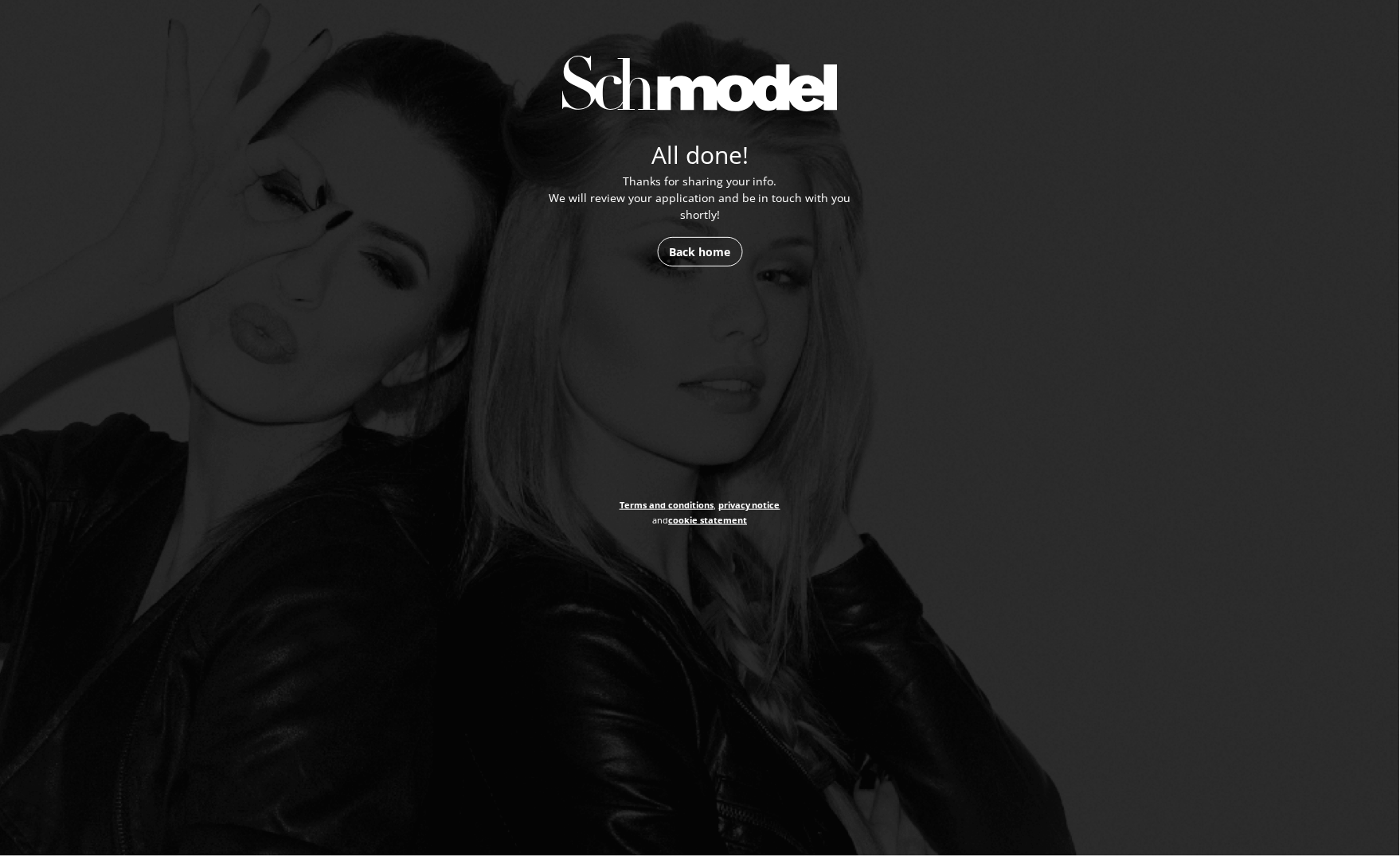
click at [1049, 131] on div "All done! Thanks for sharing your info. We will review your application and be …" at bounding box center [700, 428] width 1400 height 856
